Goal: Navigation & Orientation: Find specific page/section

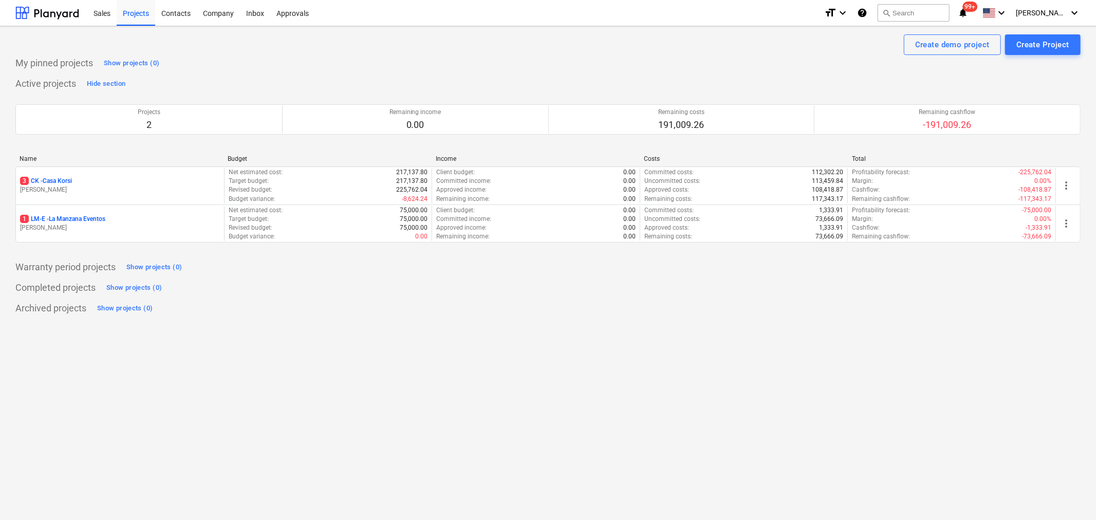
click at [1046, 15] on div "Project fetching failed You do not have permissions for this action" at bounding box center [953, 16] width 278 height 33
click at [1070, 10] on div "Project fetching failed You do not have permissions for this action" at bounding box center [953, 16] width 278 height 33
click at [1045, 9] on span "[PERSON_NAME]" at bounding box center [1041, 13] width 51 height 8
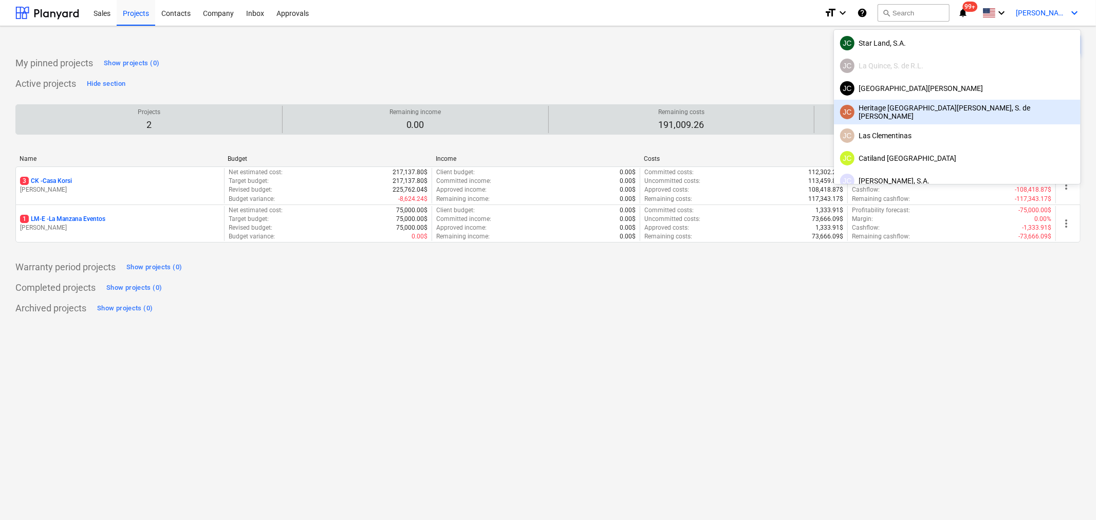
click at [1008, 108] on div "JC Heritage Santo Domingo, S. de R.L." at bounding box center [957, 112] width 234 height 16
